Goal: Task Accomplishment & Management: Manage account settings

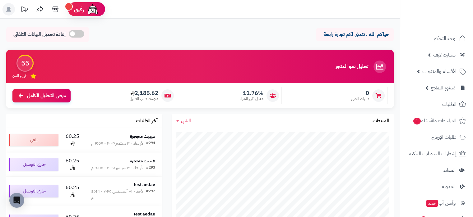
scroll to position [117, 0]
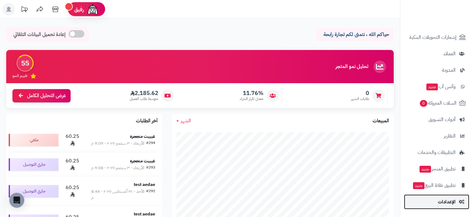
click at [446, 202] on span "الإعدادات" at bounding box center [447, 202] width 18 height 9
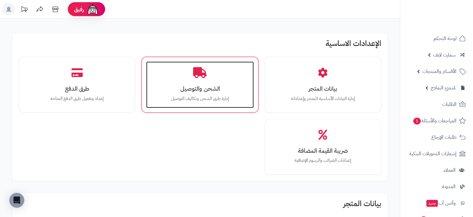
click at [184, 86] on h3 "الشحن والتوصيل" at bounding box center [199, 89] width 95 height 7
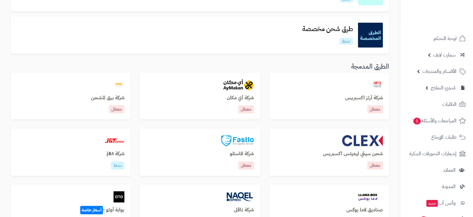
scroll to position [183, 0]
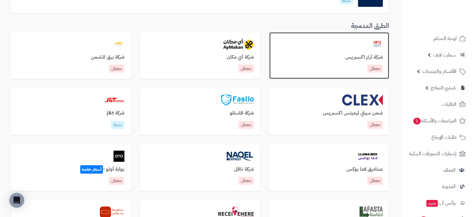
click at [338, 52] on div "شركة أرتز اكسبريس معطل" at bounding box center [329, 55] width 120 height 47
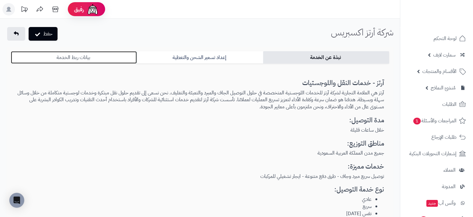
click at [101, 57] on link "بيانات ربط الخدمة" at bounding box center [74, 57] width 126 height 12
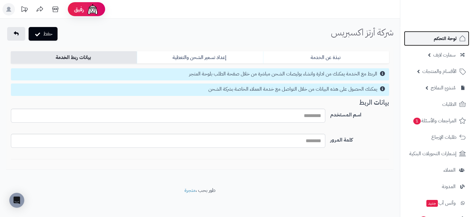
click at [445, 46] on link "لوحة التحكم" at bounding box center [436, 38] width 65 height 15
